Goal: Task Accomplishment & Management: Use online tool/utility

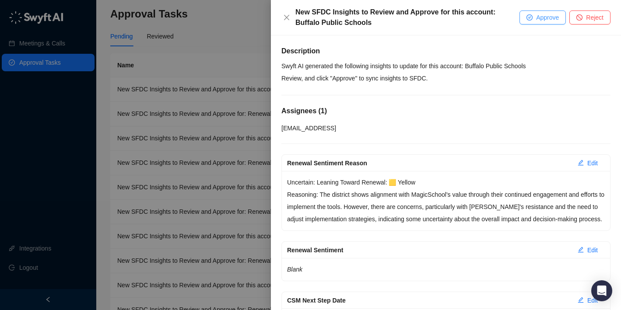
click at [532, 17] on button "Approve" at bounding box center [543, 18] width 46 height 14
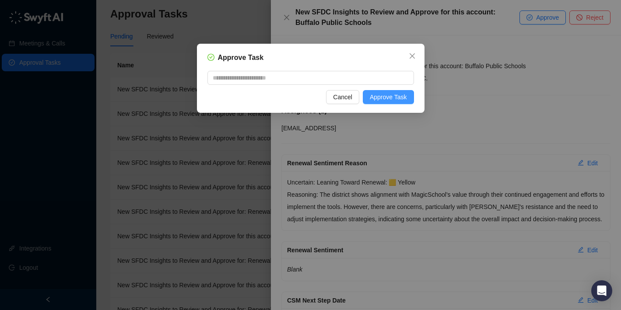
click at [393, 98] on span "Approve Task" at bounding box center [388, 97] width 37 height 10
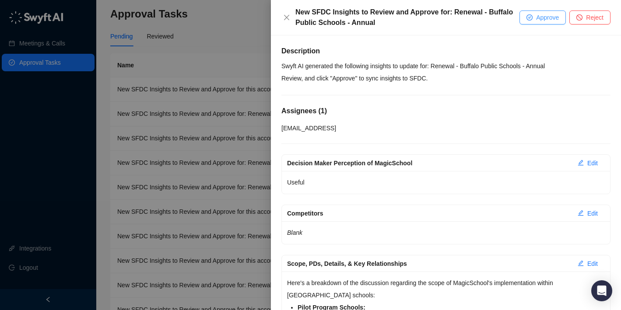
click at [534, 18] on button "Approve" at bounding box center [543, 18] width 46 height 14
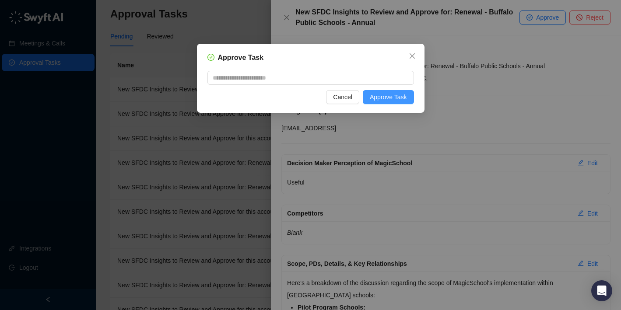
drag, startPoint x: 393, startPoint y: 98, endPoint x: 384, endPoint y: 96, distance: 8.4
click at [393, 98] on span "Approve Task" at bounding box center [388, 97] width 37 height 10
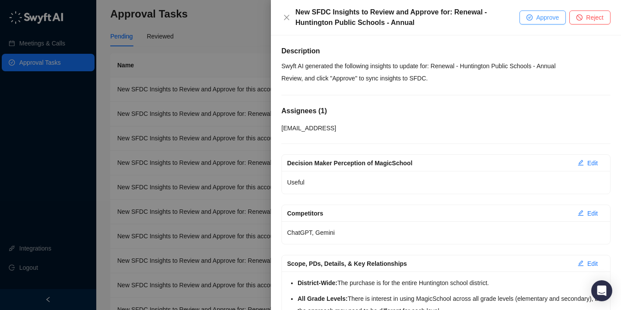
click at [548, 17] on span "Approve" at bounding box center [547, 18] width 23 height 10
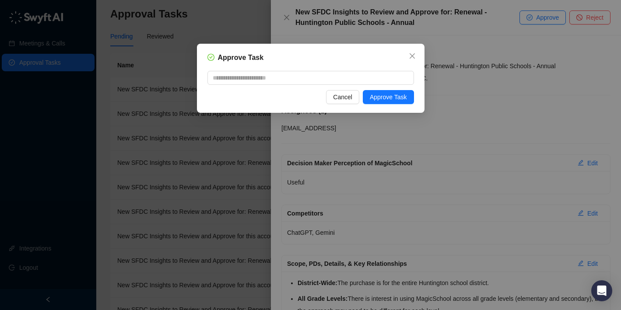
drag, startPoint x: 384, startPoint y: 100, endPoint x: 373, endPoint y: 88, distance: 16.1
click at [384, 100] on span "Approve Task" at bounding box center [388, 97] width 37 height 10
